Goal: Find specific page/section: Find specific page/section

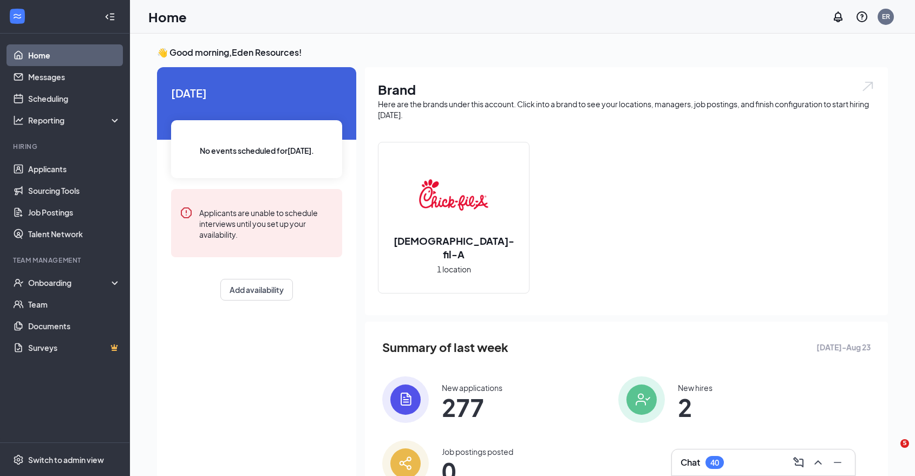
click at [395, 395] on img at bounding box center [405, 399] width 47 height 47
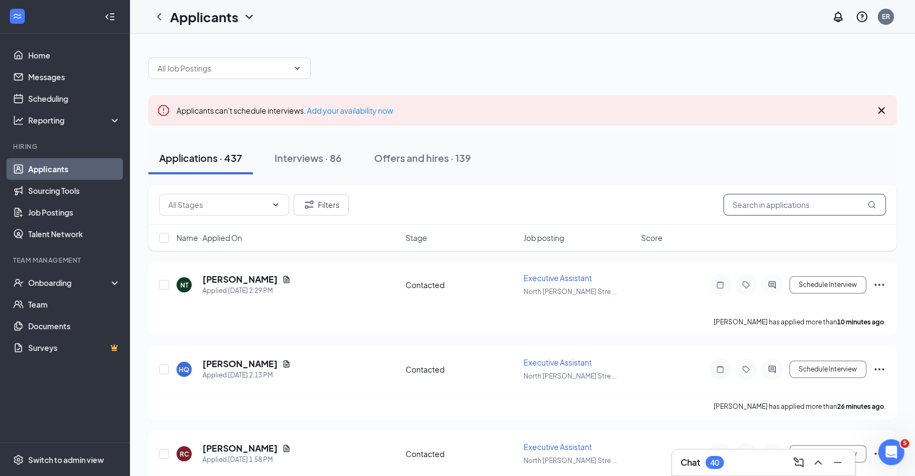
click at [797, 200] on input "text" at bounding box center [805, 205] width 163 height 22
paste input "[PERSON_NAME]"
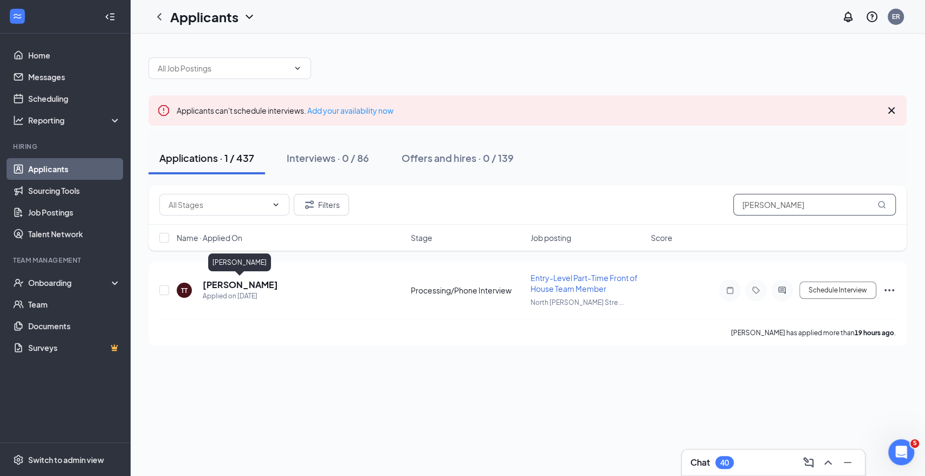
type input "[PERSON_NAME]"
click at [235, 288] on h5 "[PERSON_NAME]" at bounding box center [240, 285] width 75 height 12
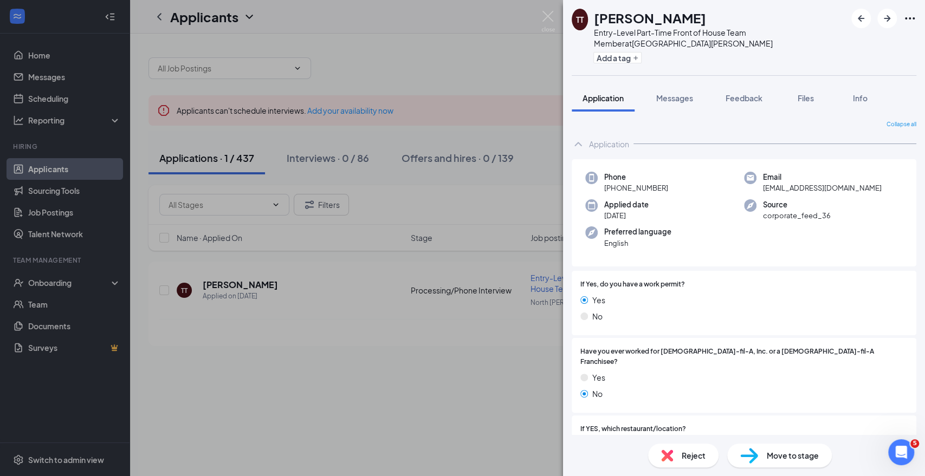
click at [807, 100] on span "Files" at bounding box center [805, 98] width 16 height 10
